Goal: Task Accomplishment & Management: Manage account settings

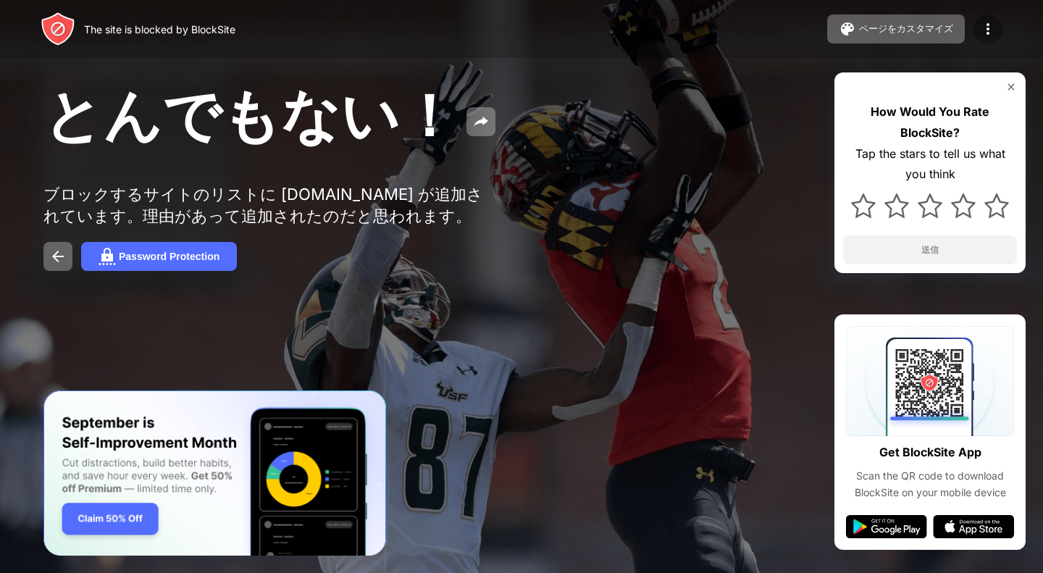
click at [993, 31] on img at bounding box center [988, 28] width 17 height 17
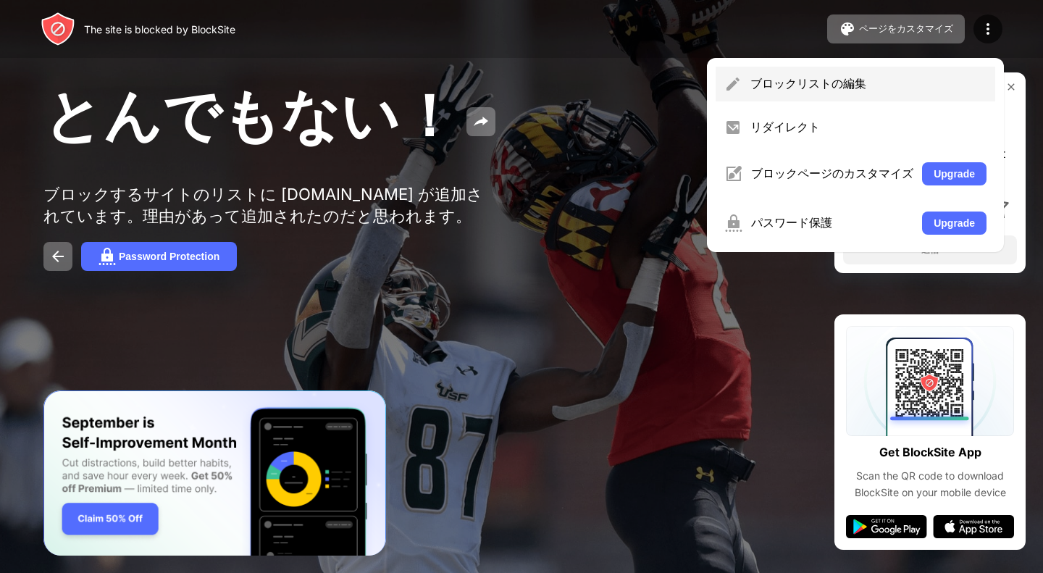
click at [925, 99] on div "ブロックリストの編集" at bounding box center [856, 84] width 280 height 35
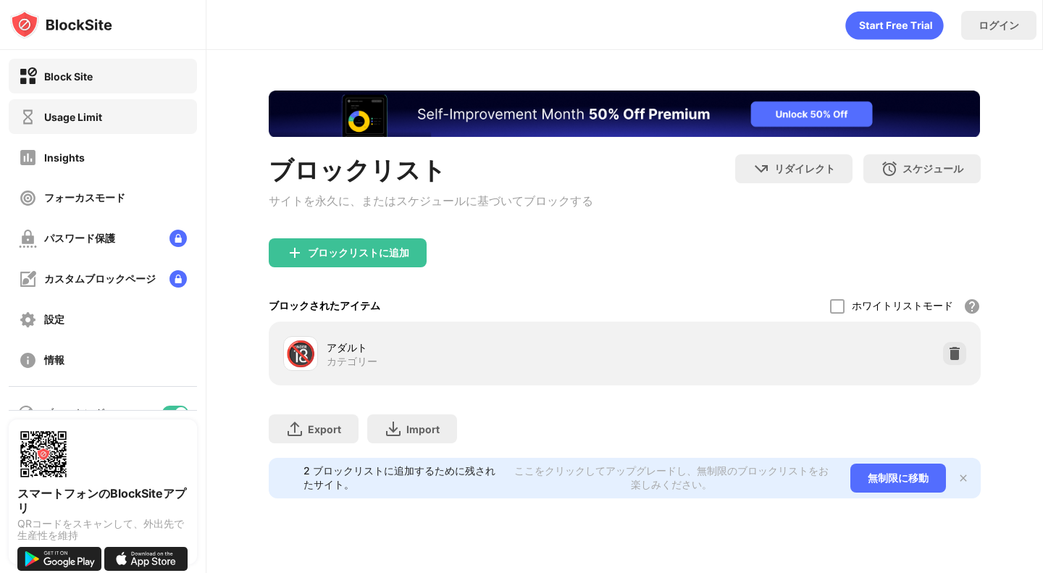
click at [94, 107] on div "Usage Limit" at bounding box center [103, 116] width 188 height 35
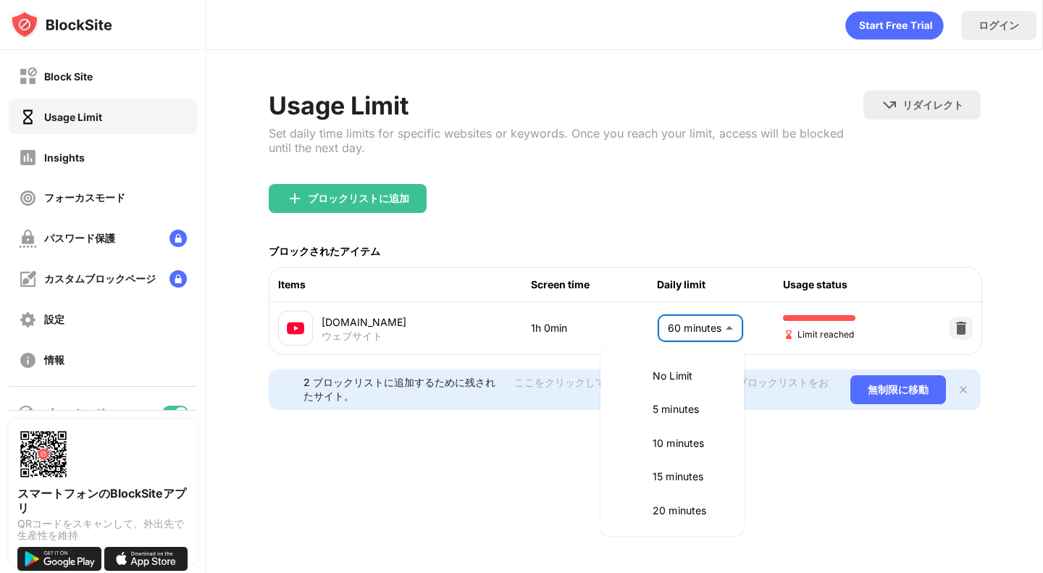
scroll to position [339, 0]
click at [706, 330] on body "Block Site Usage Limit Insights フォーカスモード パスワード保護 カスタムブロックページ 設定 情報 ブロッキング スマートフ…" at bounding box center [521, 286] width 1043 height 573
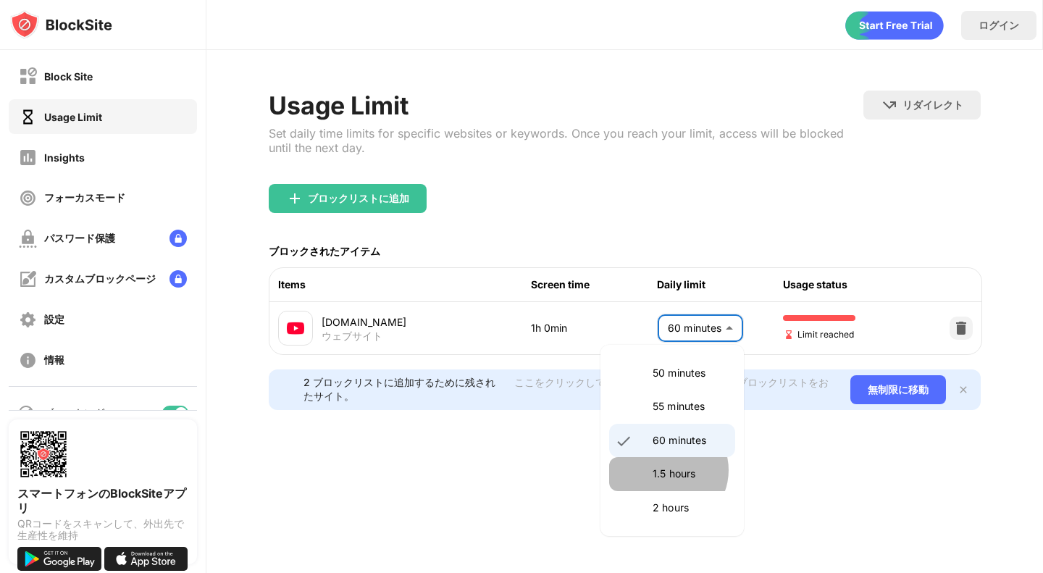
click at [667, 470] on p "1.5 hours" at bounding box center [690, 474] width 74 height 16
type input "**"
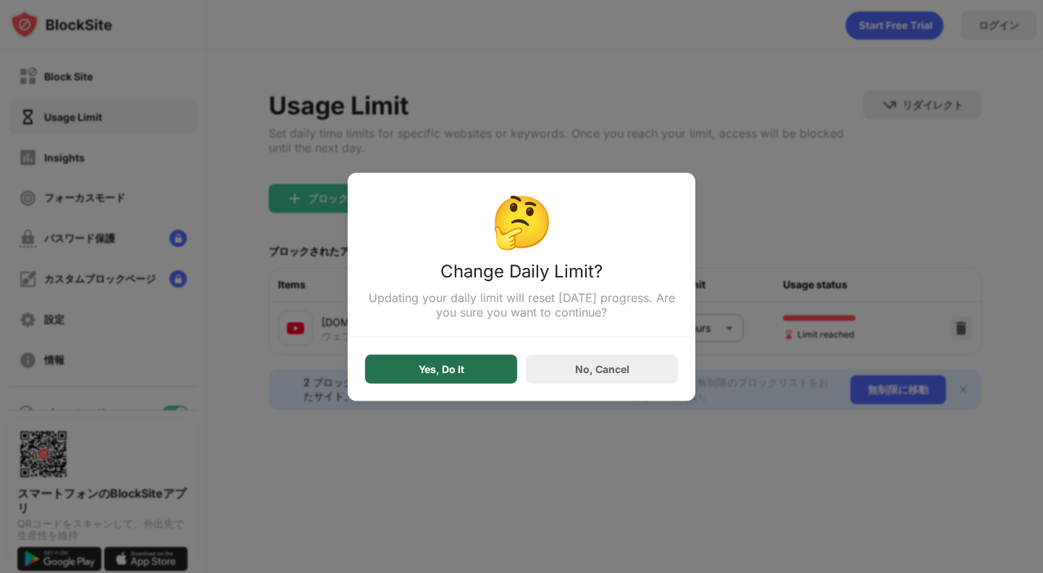
click at [478, 367] on div "Yes, Do It" at bounding box center [441, 368] width 152 height 29
